Goal: Book appointment/travel/reservation

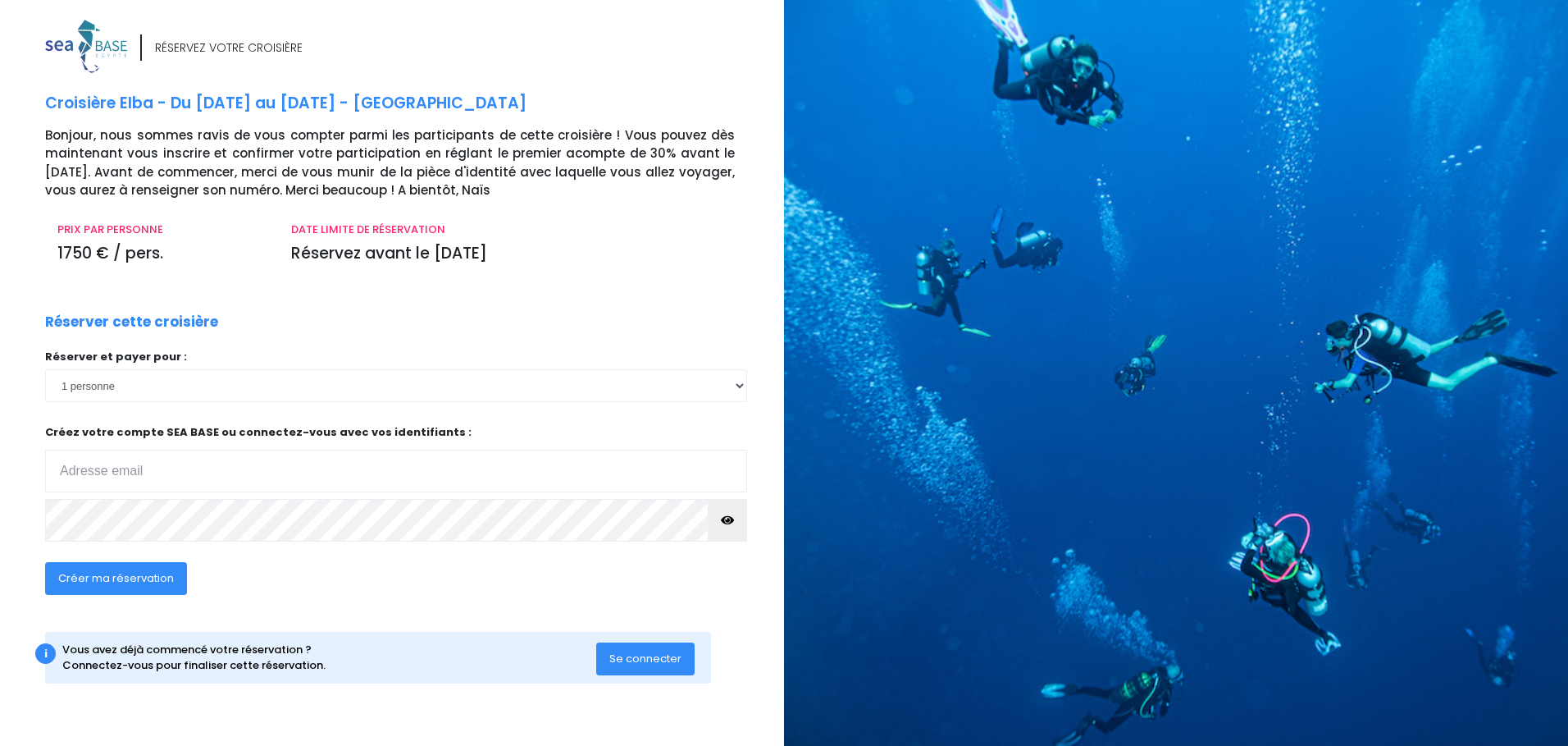
click at [668, 659] on span "Se connecter" at bounding box center [645, 658] width 73 height 15
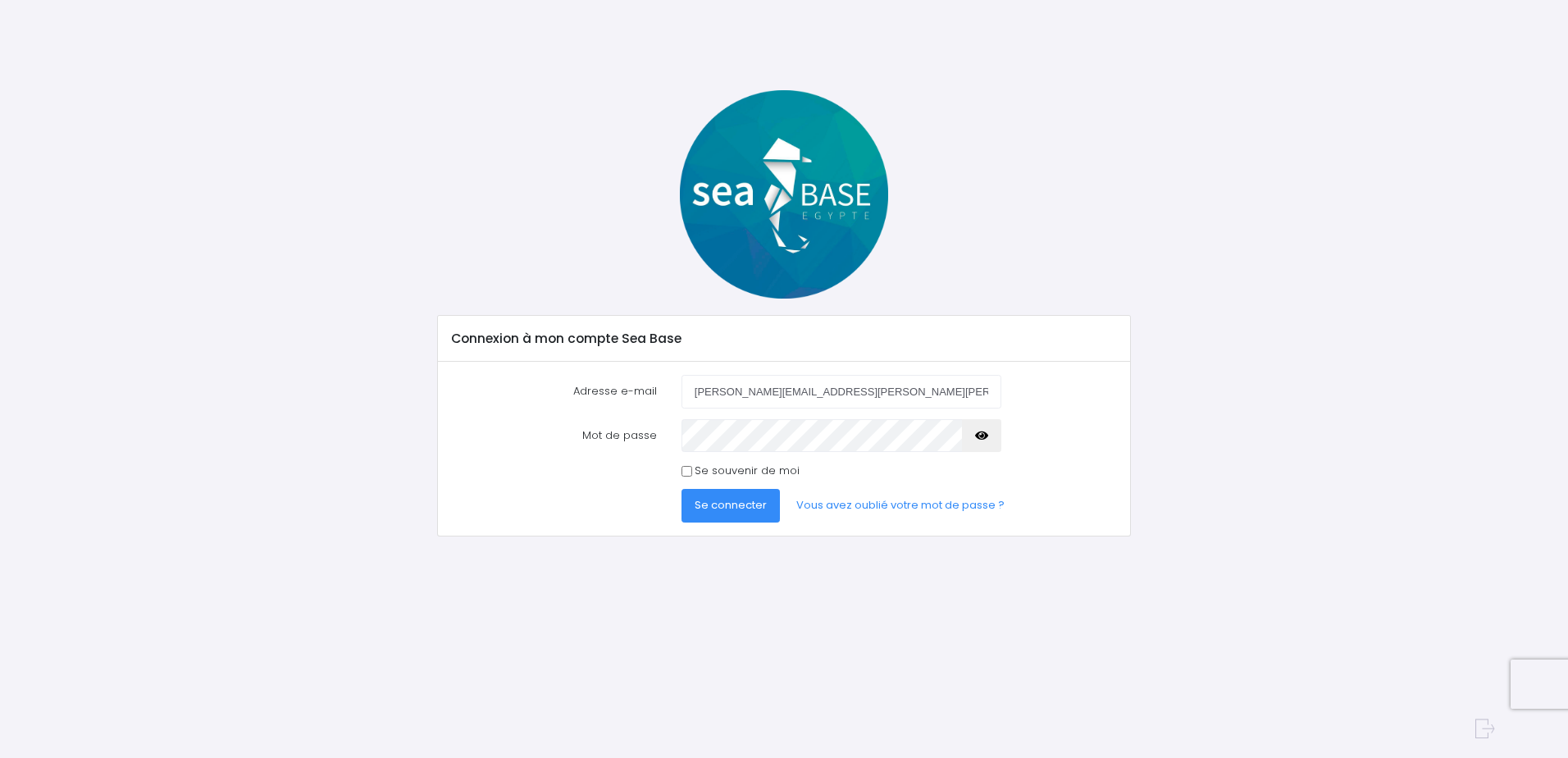
type input "olivier.merle@arkema.com"
click at [738, 505] on span "Se connecter" at bounding box center [730, 505] width 73 height 15
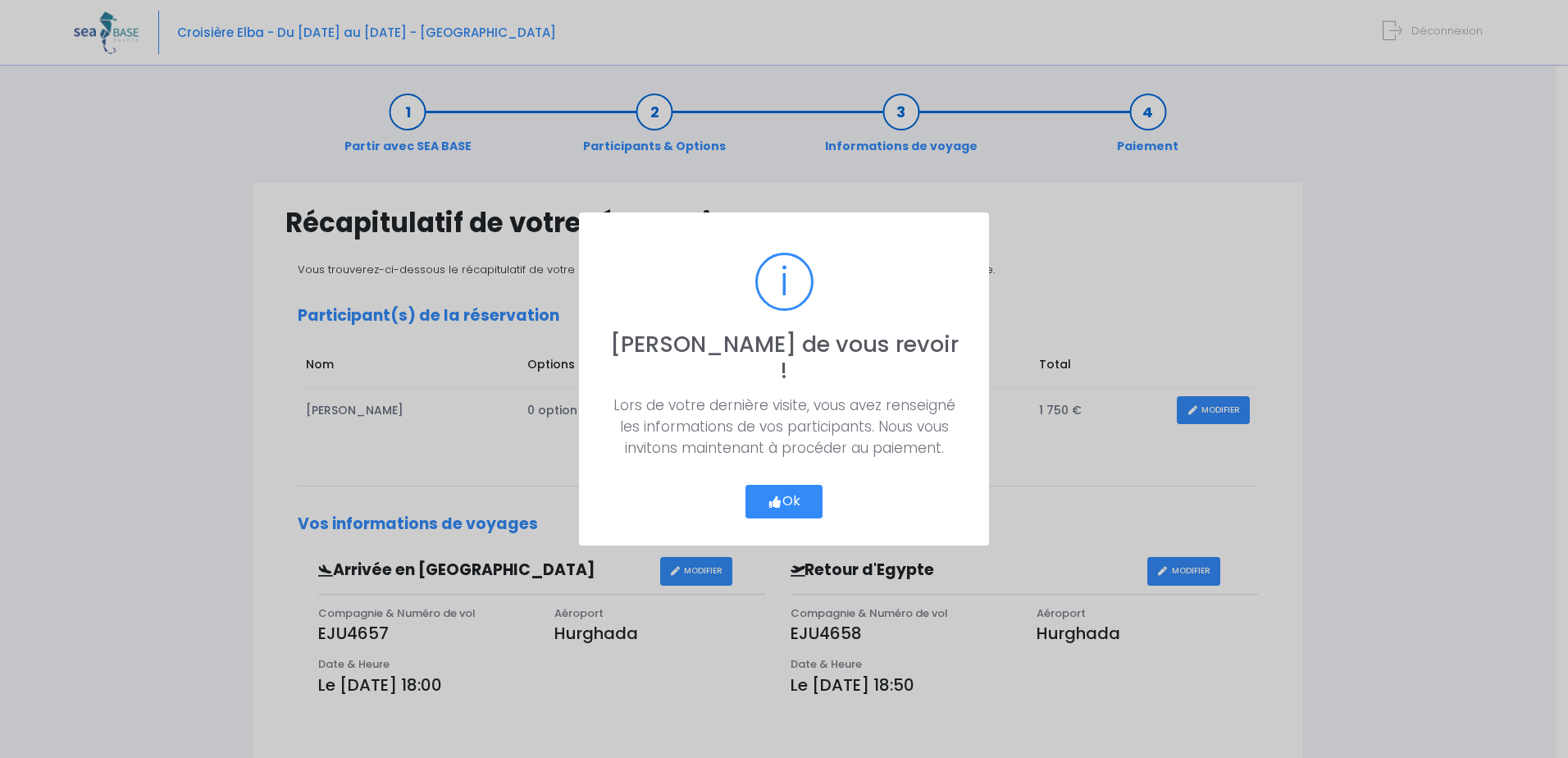
click at [796, 485] on button "Ok" at bounding box center [784, 502] width 77 height 34
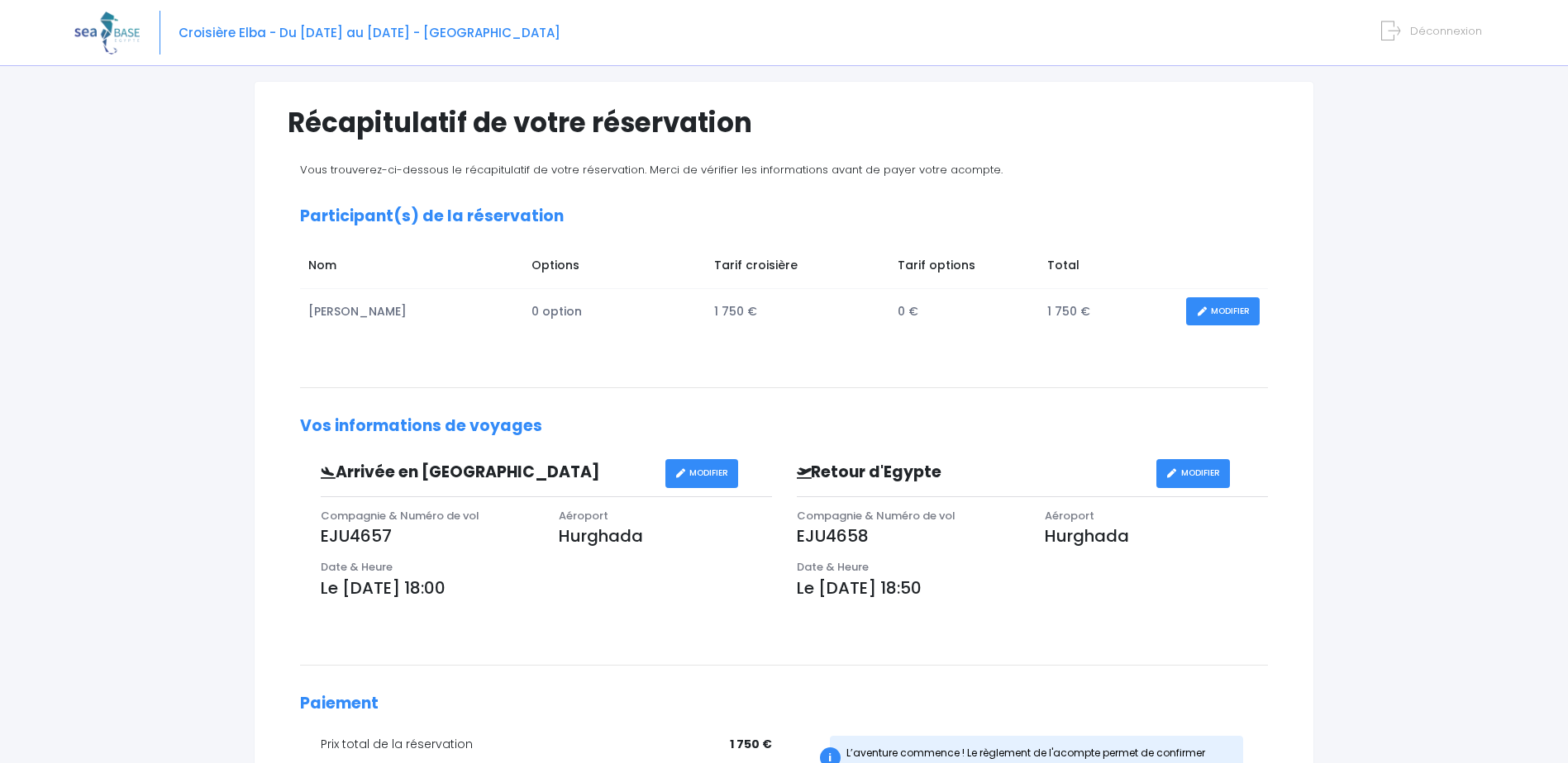
scroll to position [400, 0]
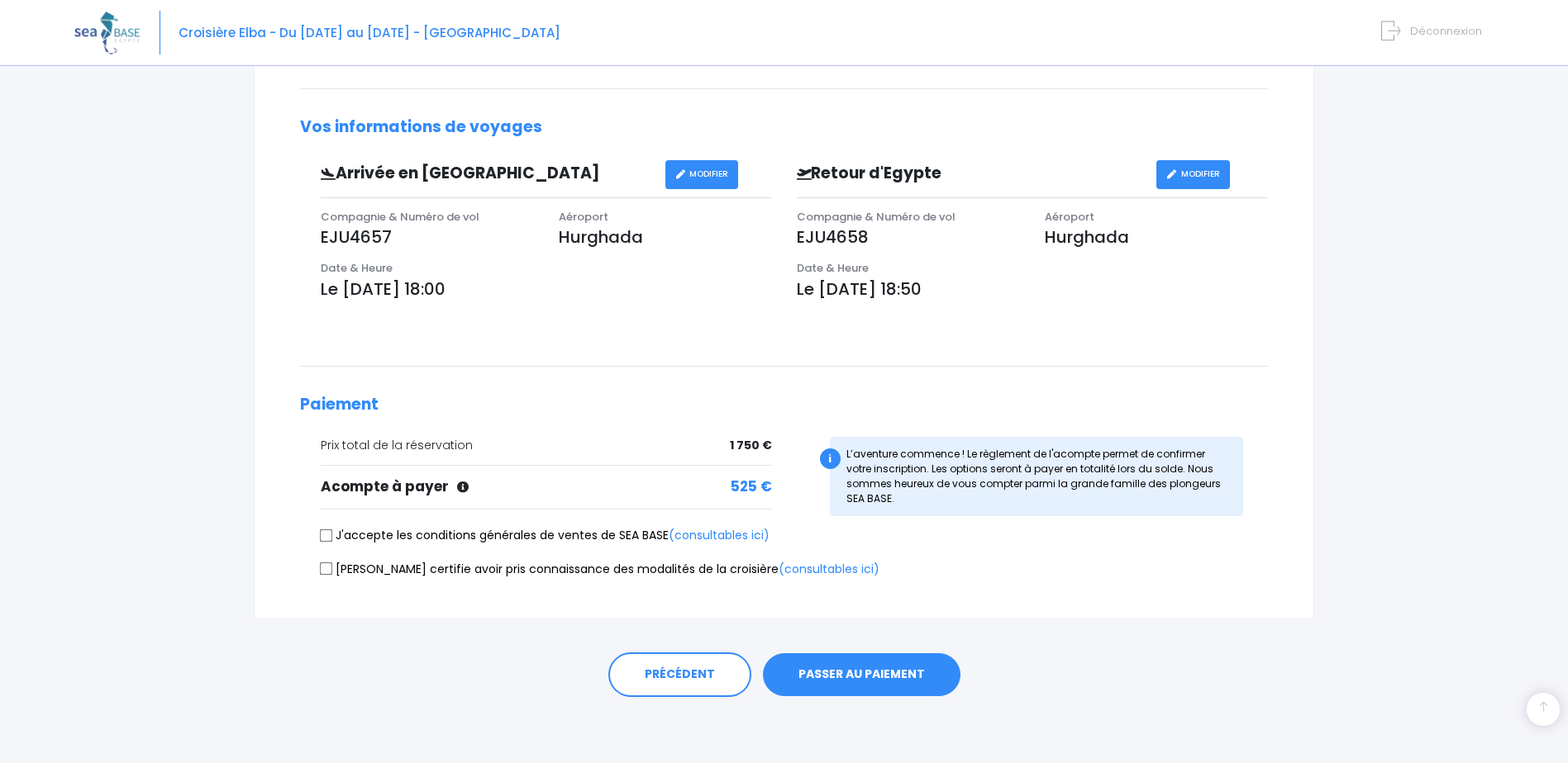
click at [868, 669] on button "PASSER AU PAIEMENT" at bounding box center [861, 675] width 198 height 43
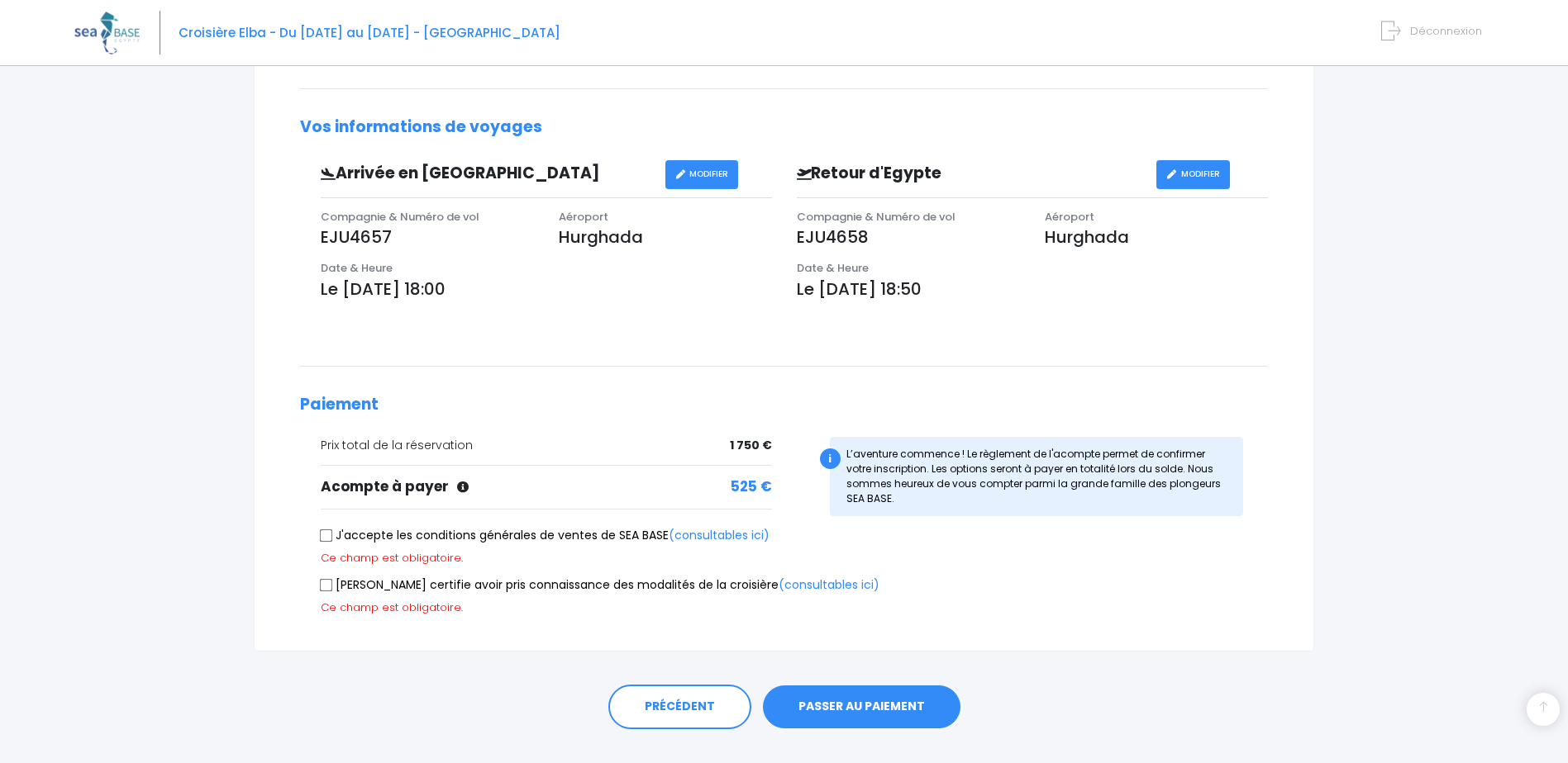
scroll to position [433, 0]
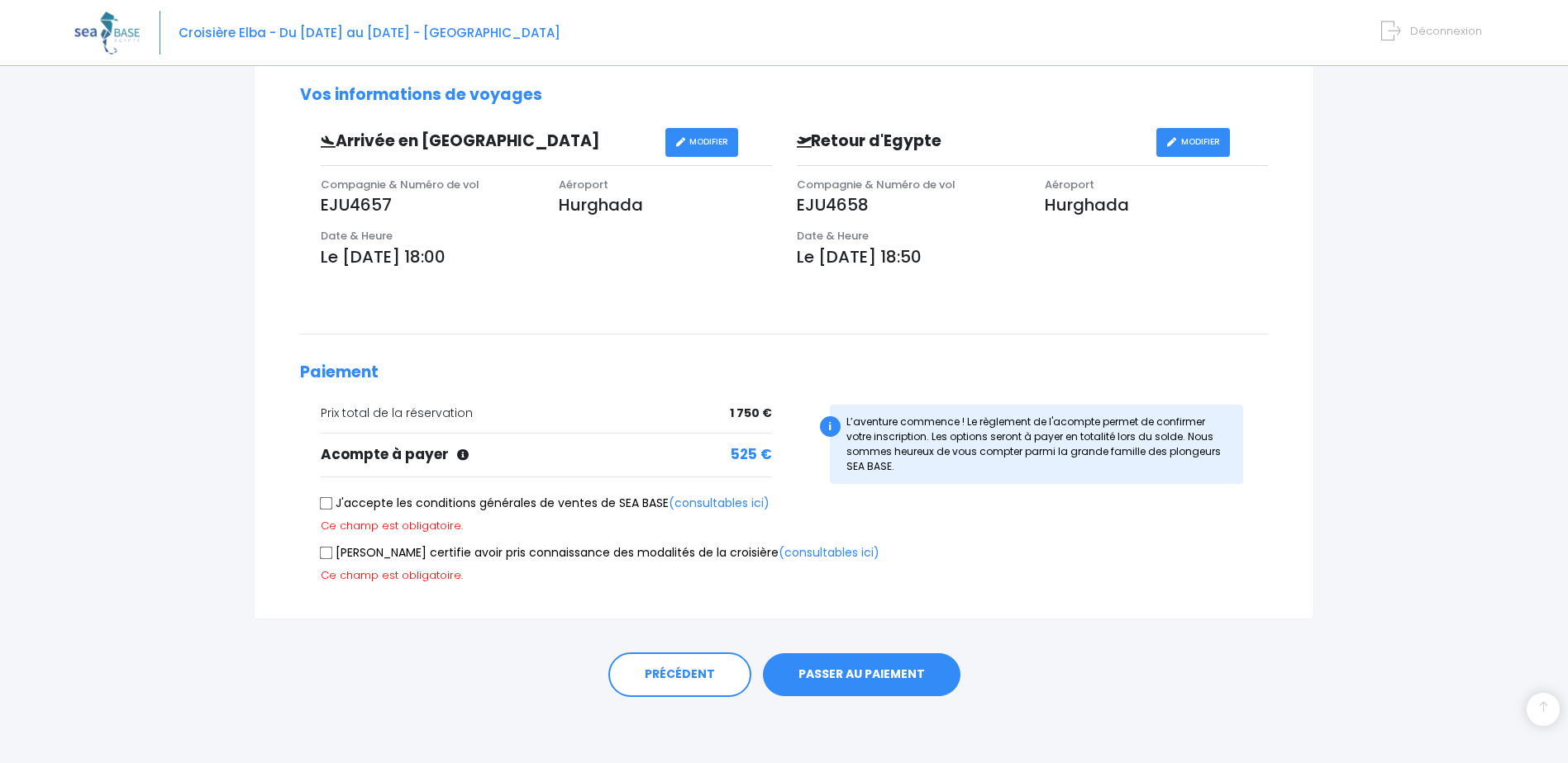
click at [328, 504] on input "J'accepte les conditions générales de ventes de SEA BASE (consultables ici)" at bounding box center [326, 503] width 13 height 13
checkbox input "true"
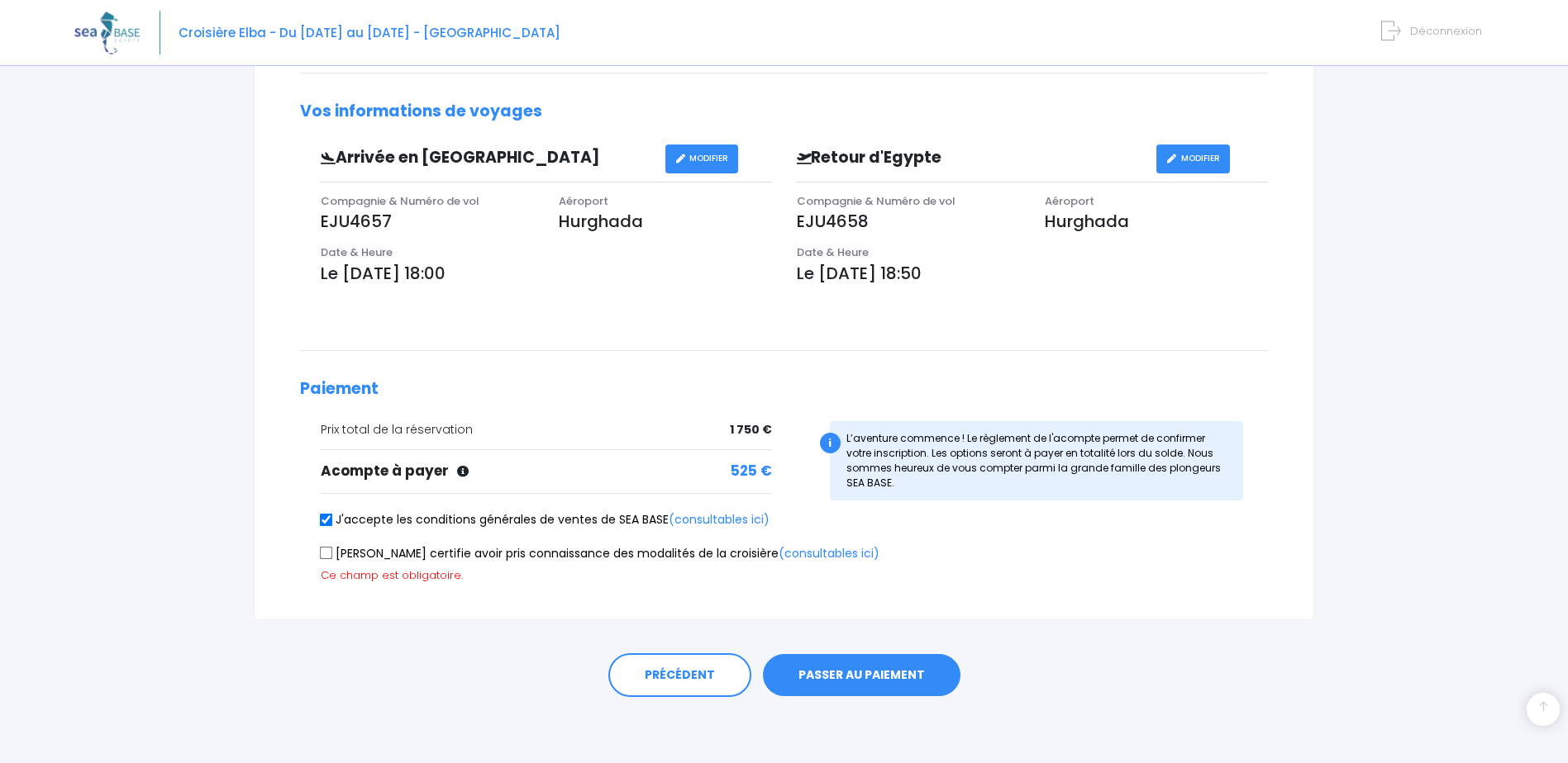
click at [322, 547] on input "Je certifie avoir pris connaissance des modalités de la croisière (consultables…" at bounding box center [326, 553] width 13 height 13
checkbox input "true"
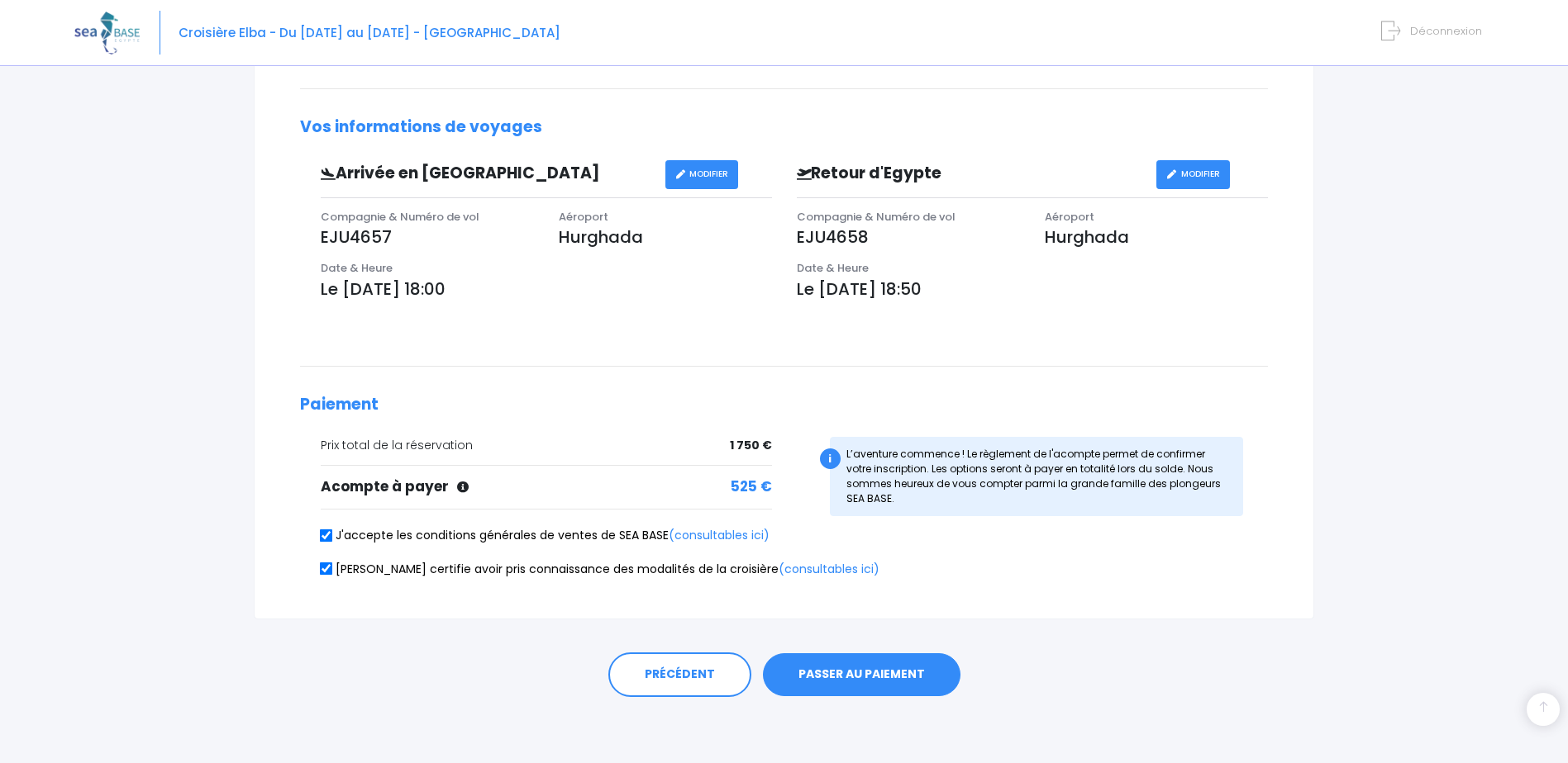
scroll to position [400, 0]
click at [885, 677] on button "PASSER AU PAIEMENT" at bounding box center [861, 675] width 198 height 43
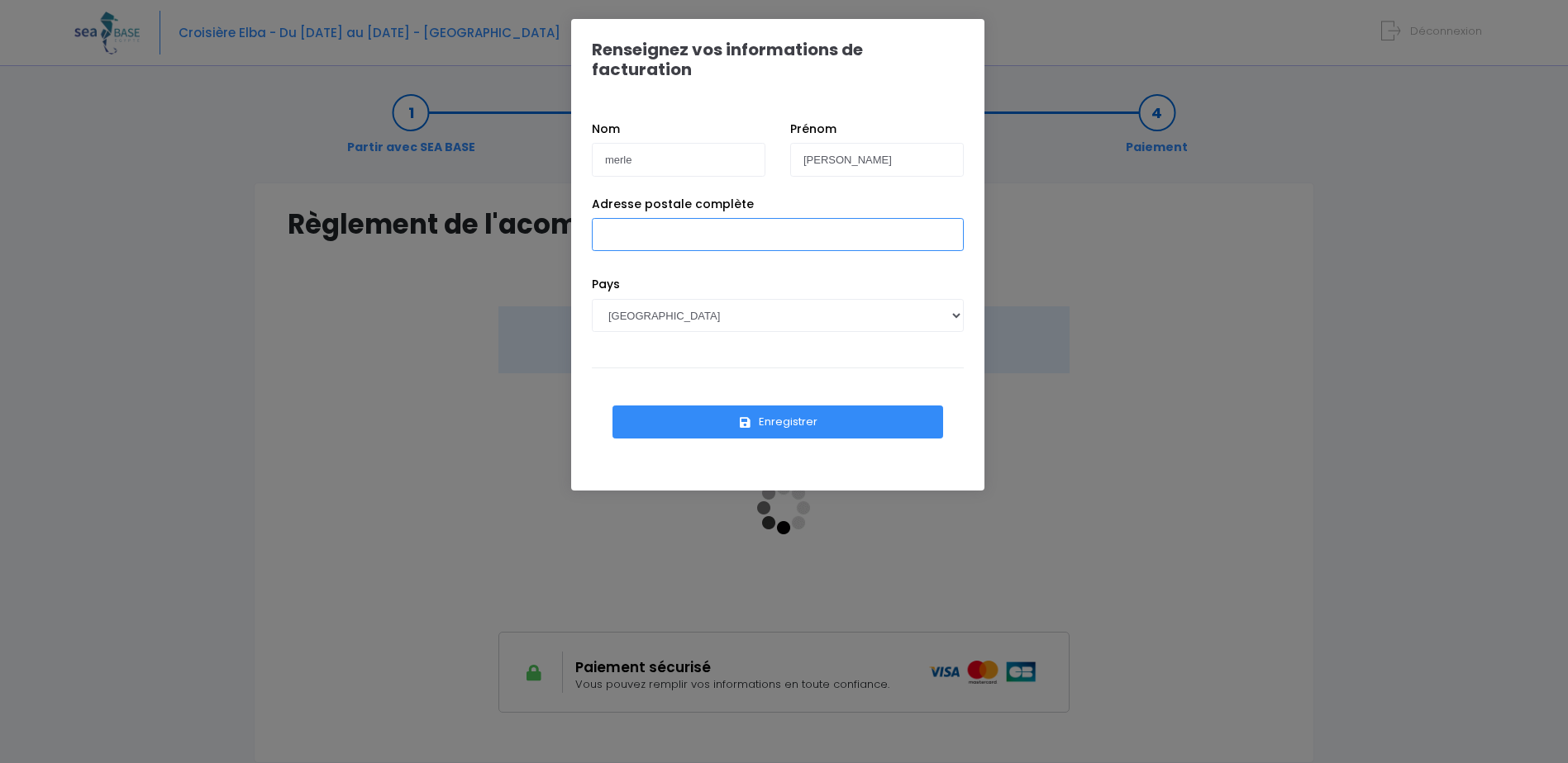
click at [669, 218] on input "Adresse postale complète" at bounding box center [777, 235] width 372 height 33
click at [761, 218] on input "69 bis rue laffitte" at bounding box center [777, 235] width 372 height 33
type input "69 bis rue laffitte neuilly"
click at [800, 406] on button "Enregistrer" at bounding box center [777, 422] width 331 height 33
